Goal: Check status

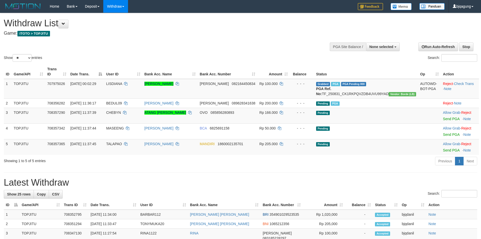
select select
select select "**"
click at [390, 48] on span "None selected" at bounding box center [381, 47] width 24 height 4
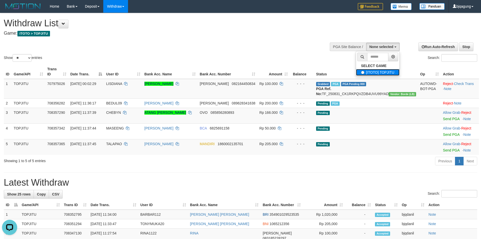
click at [386, 73] on label "[ITOTO] TOPJITU" at bounding box center [377, 72] width 43 height 7
select select "****"
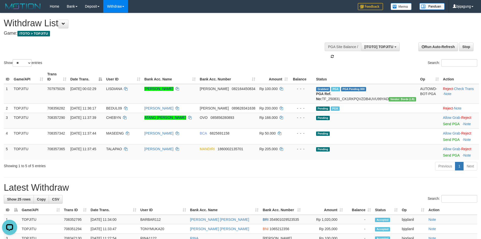
scroll to position [5, 0]
click at [315, 196] on div "Search:" at bounding box center [240, 199] width 473 height 9
click at [213, 187] on h1 "Latest Withdraw" at bounding box center [240, 187] width 473 height 10
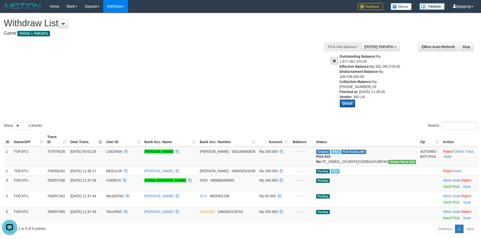
click at [347, 105] on button "Detail" at bounding box center [348, 103] width 16 height 8
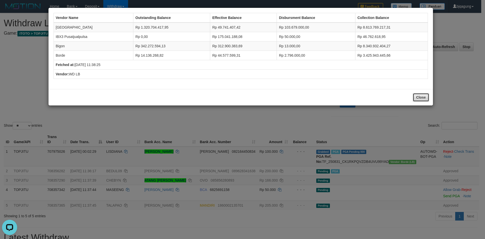
click at [421, 96] on button "Close" at bounding box center [421, 97] width 16 height 9
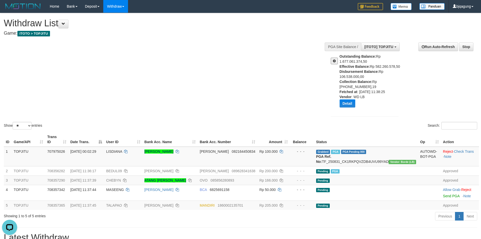
click at [337, 62] on button at bounding box center [334, 61] width 7 height 7
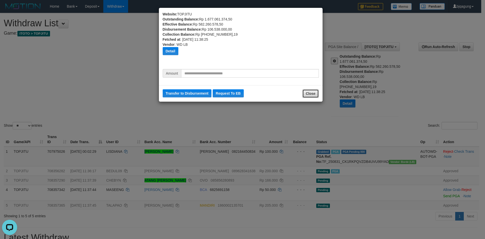
click at [316, 93] on button "Close" at bounding box center [310, 93] width 16 height 9
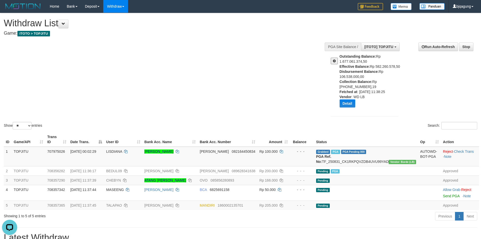
click at [426, 78] on div "**********" at bounding box center [402, 80] width 158 height 83
click at [350, 106] on button "Detail" at bounding box center [348, 103] width 16 height 8
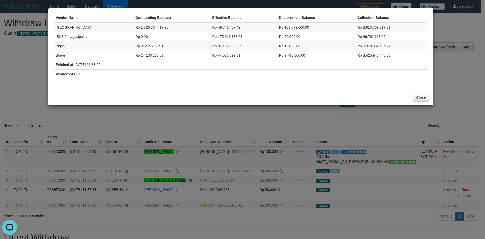
drag, startPoint x: 462, startPoint y: 73, endPoint x: 457, endPoint y: 73, distance: 4.8
click at [461, 73] on div "Vendor Name Outstanding Balance Effective Balance Disbursment Balance Collectio…" at bounding box center [242, 119] width 485 height 239
